Goal: Information Seeking & Learning: Learn about a topic

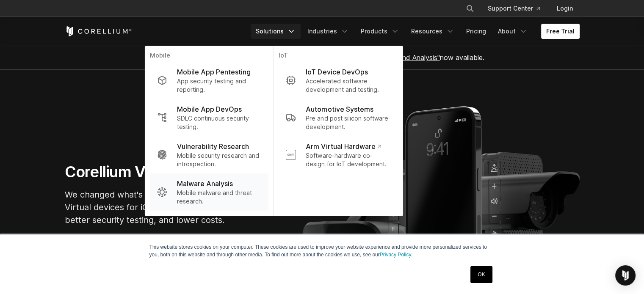
click at [225, 186] on p "Malware Analysis" at bounding box center [205, 184] width 56 height 10
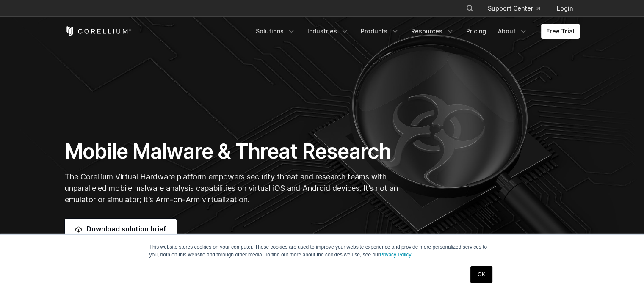
click at [216, 155] on h1 "Mobile Malware & Threat Research" at bounding box center [234, 151] width 338 height 25
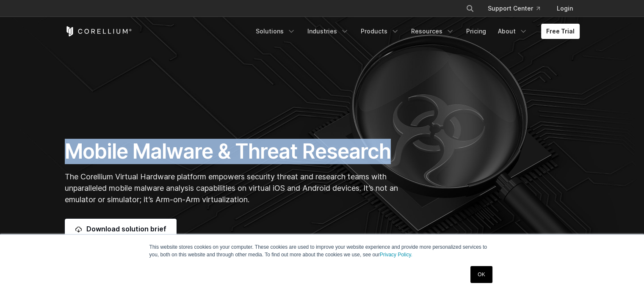
click at [216, 155] on h1 "Mobile Malware & Threat Research" at bounding box center [234, 151] width 338 height 25
copy div "Mobile Malware & Threat Research"
